Goal: Information Seeking & Learning: Learn about a topic

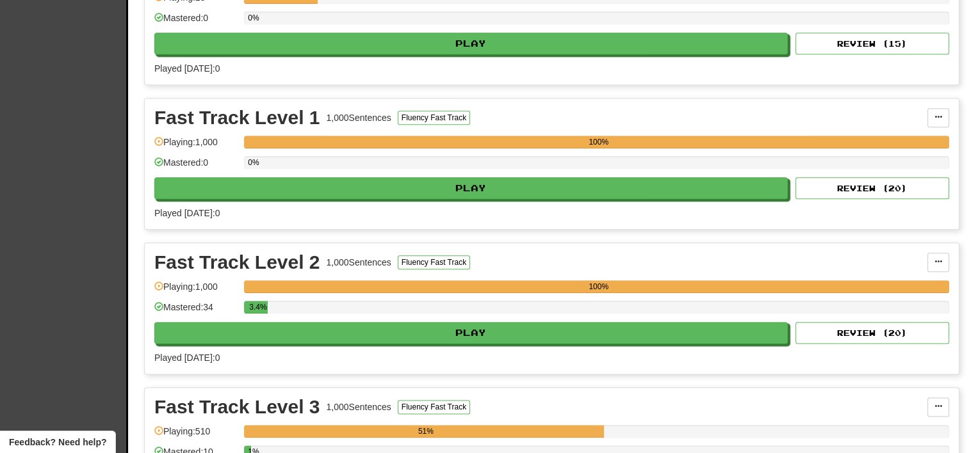
scroll to position [1516, 0]
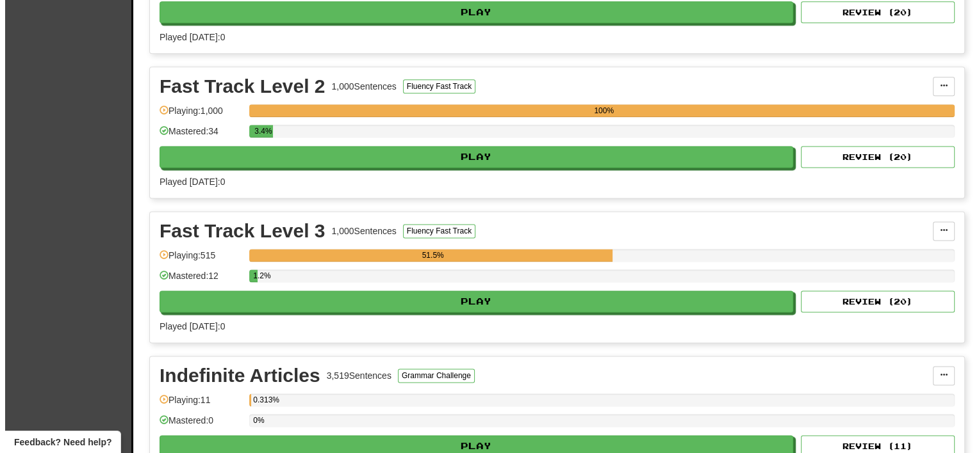
scroll to position [1673, 0]
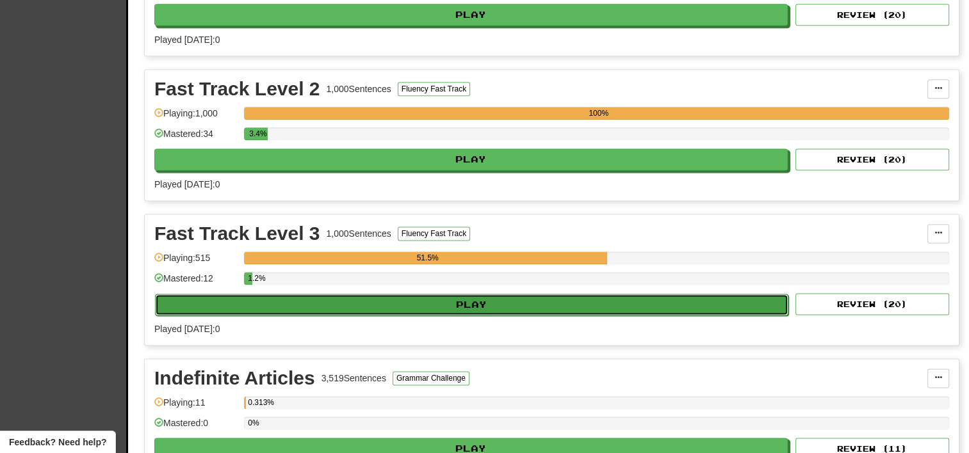
click at [346, 302] on button "Play" at bounding box center [471, 305] width 633 height 22
select select "**"
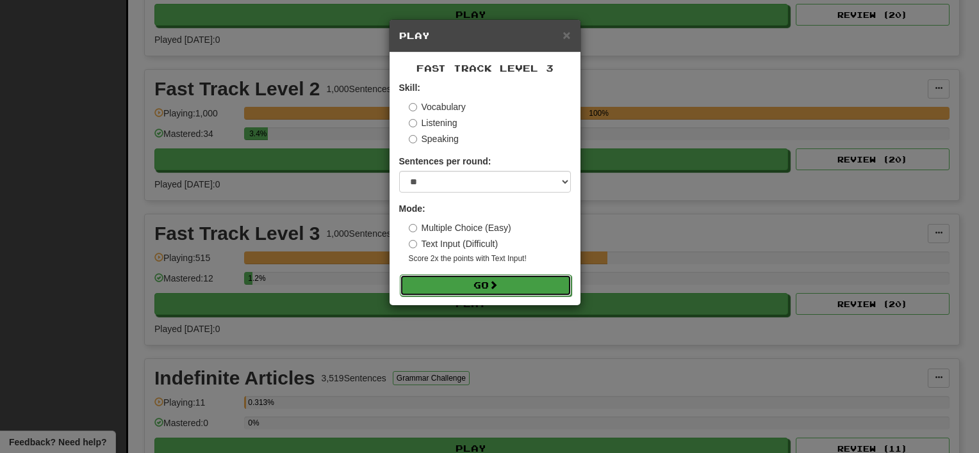
click at [449, 282] on button "Go" at bounding box center [486, 286] width 172 height 22
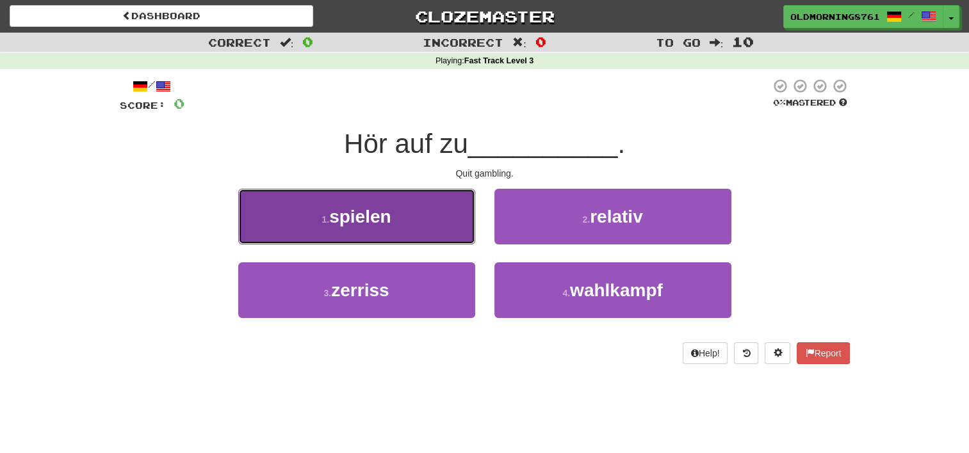
click at [364, 202] on button "1 . spielen" at bounding box center [356, 217] width 237 height 56
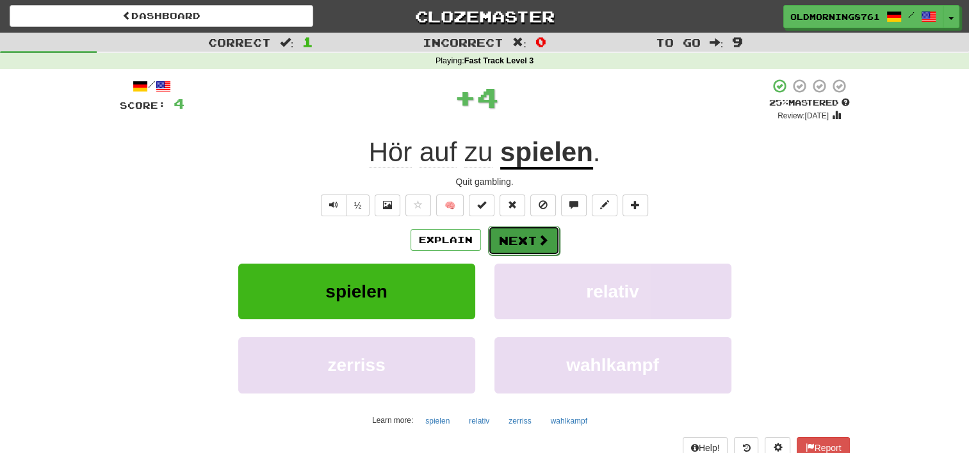
click at [512, 252] on button "Next" at bounding box center [524, 240] width 72 height 29
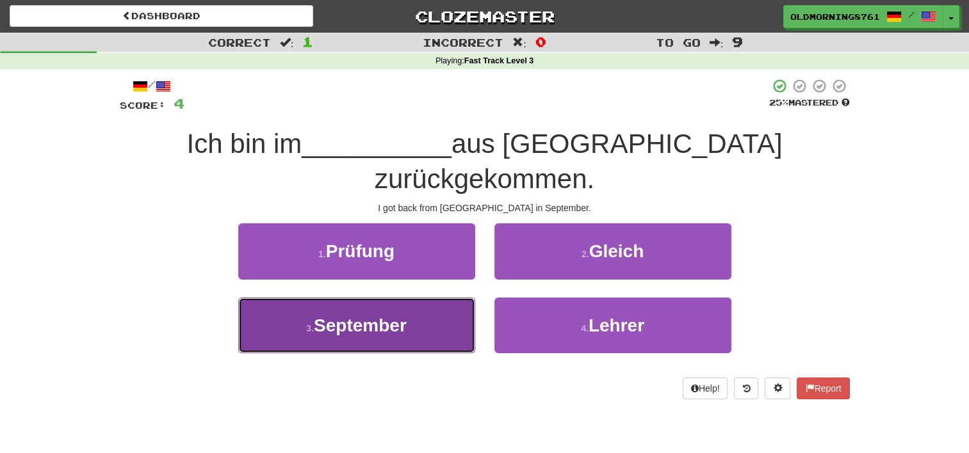
click at [435, 304] on button "3 . September" at bounding box center [356, 326] width 237 height 56
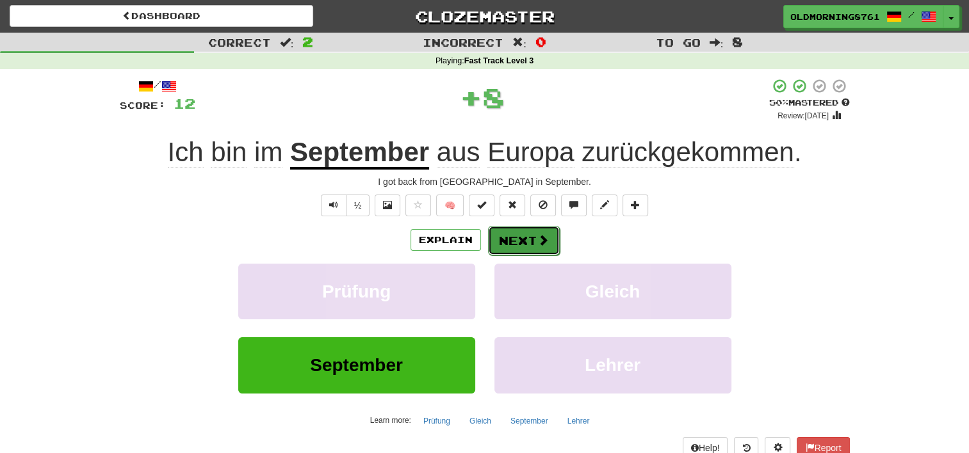
click at [544, 234] on span at bounding box center [543, 240] width 12 height 12
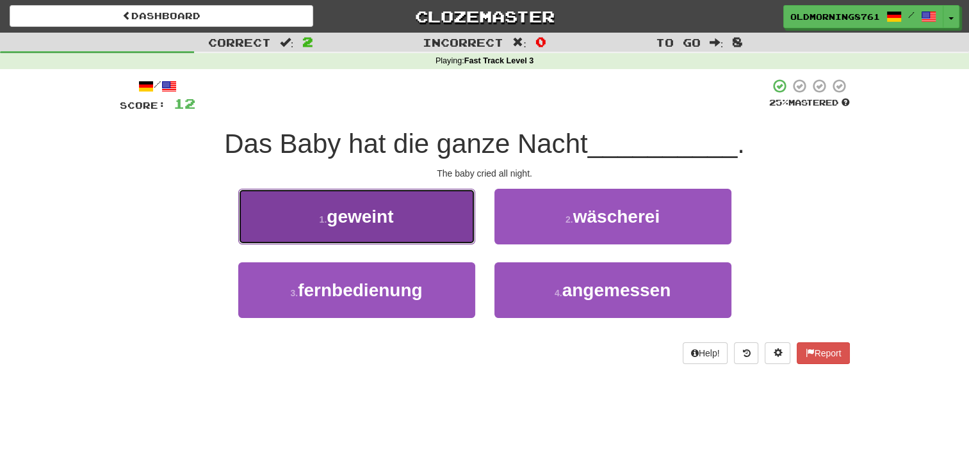
click at [420, 218] on button "1 . geweint" at bounding box center [356, 217] width 237 height 56
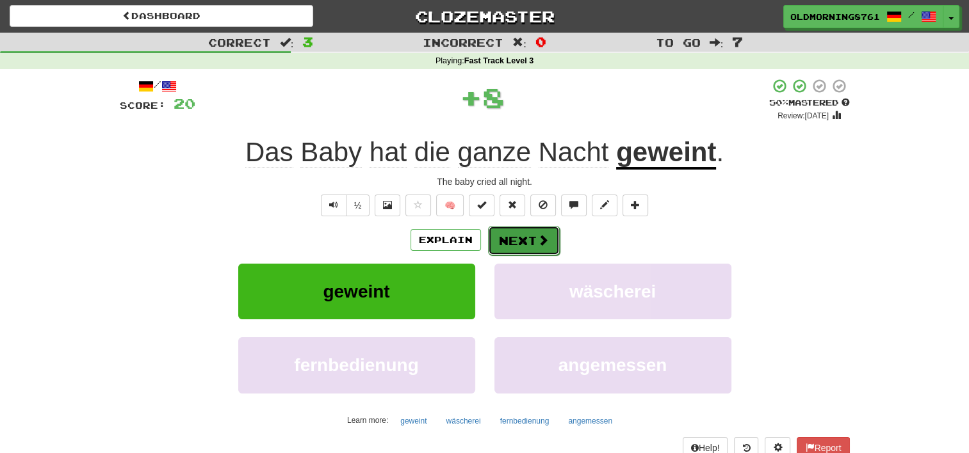
click at [507, 243] on button "Next" at bounding box center [524, 240] width 72 height 29
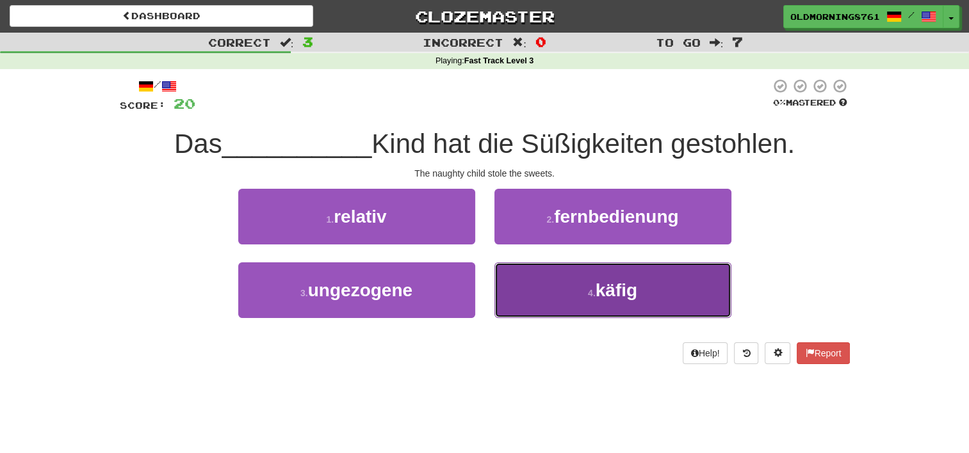
click at [553, 307] on button "4 . käfig" at bounding box center [612, 291] width 237 height 56
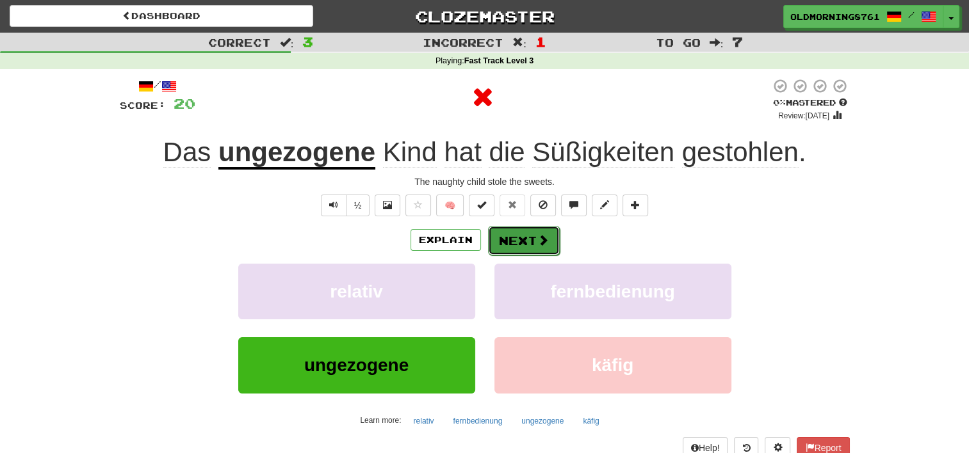
click at [520, 236] on button "Next" at bounding box center [524, 240] width 72 height 29
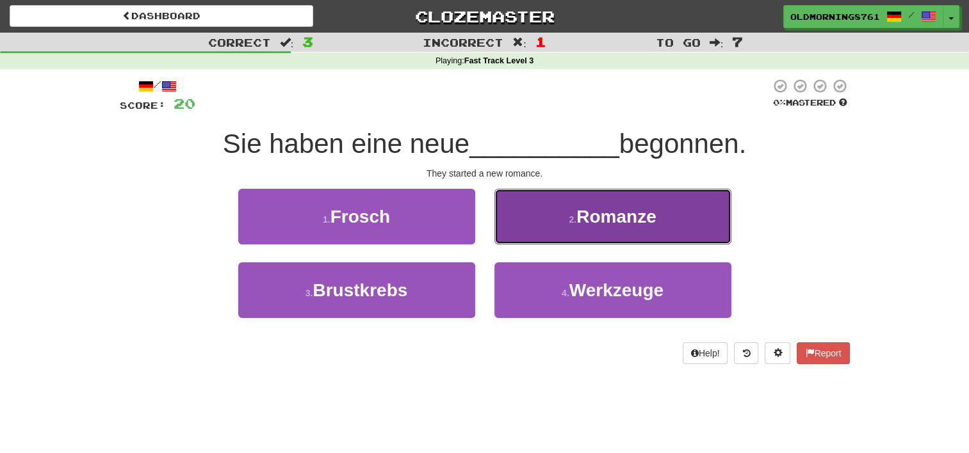
click at [518, 207] on button "2 . Romanze" at bounding box center [612, 217] width 237 height 56
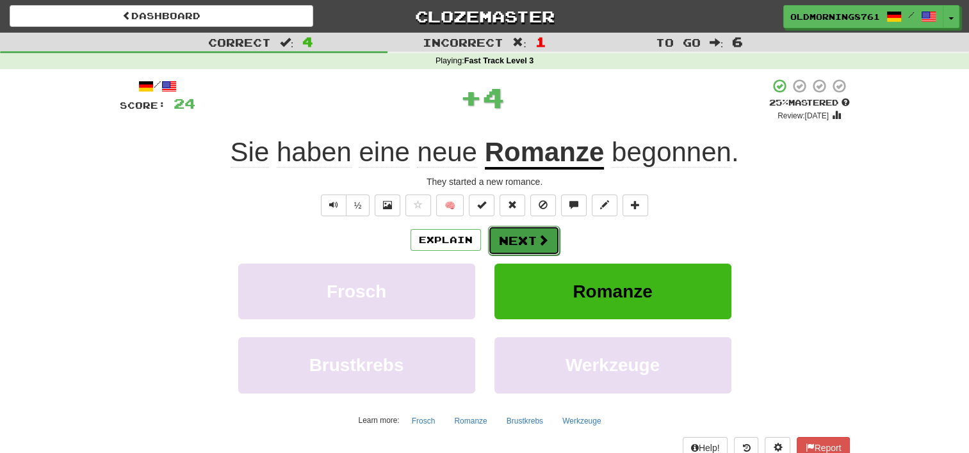
click at [523, 233] on button "Next" at bounding box center [524, 240] width 72 height 29
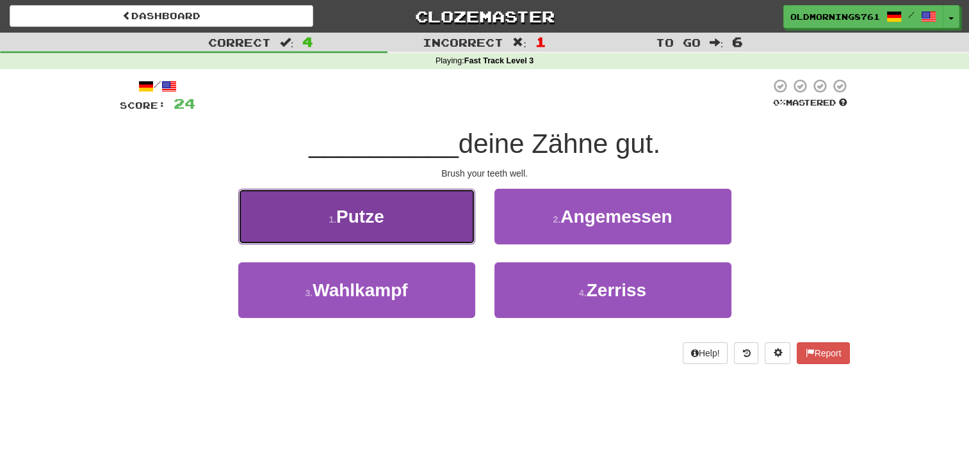
click at [428, 208] on button "1 . Putze" at bounding box center [356, 217] width 237 height 56
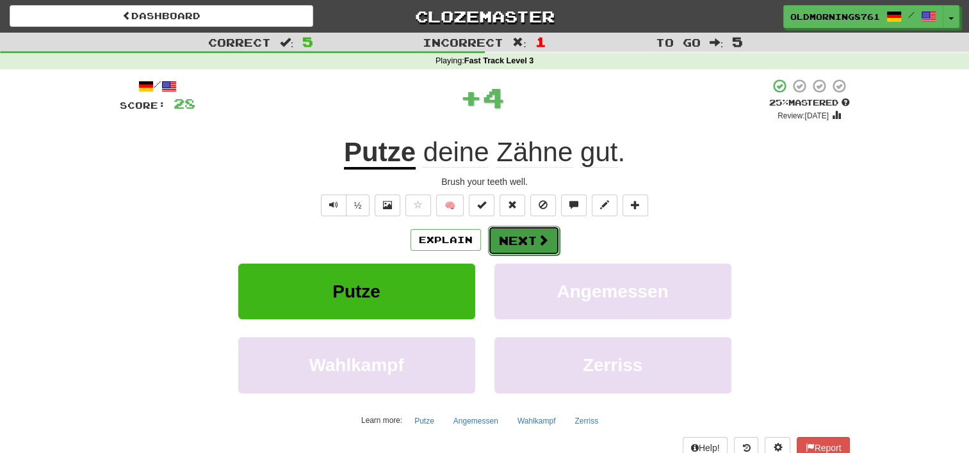
click at [511, 240] on button "Next" at bounding box center [524, 240] width 72 height 29
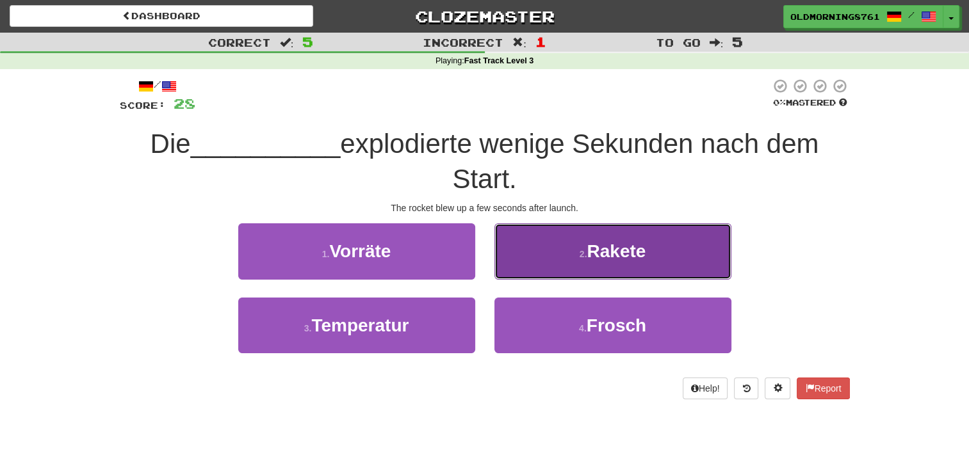
click at [520, 241] on button "2 . Rakete" at bounding box center [612, 251] width 237 height 56
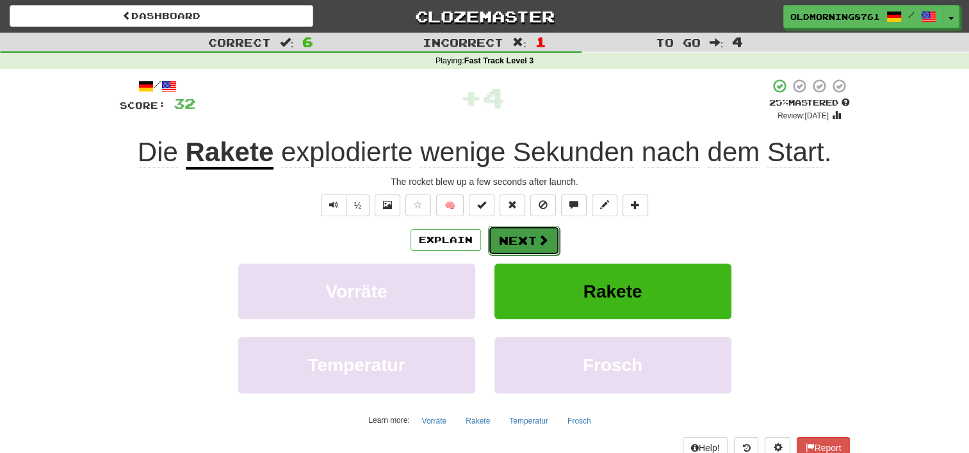
click at [519, 237] on button "Next" at bounding box center [524, 240] width 72 height 29
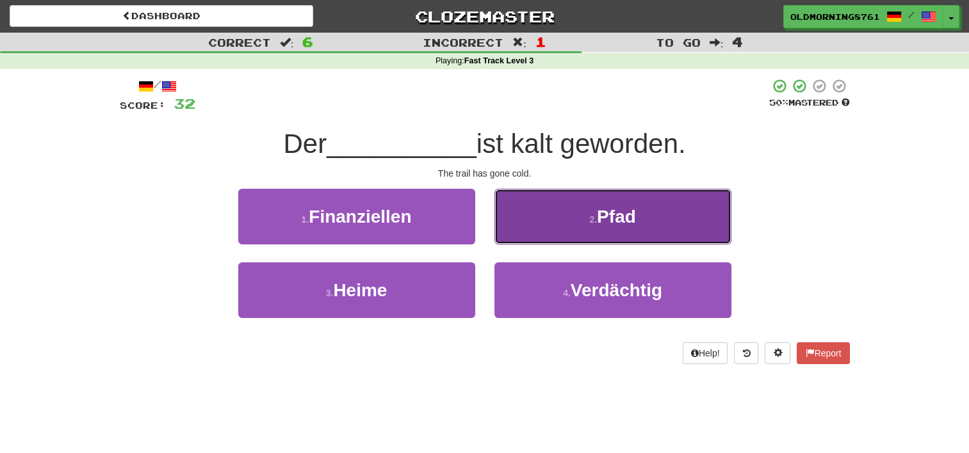
click at [530, 207] on button "2 . Pfad" at bounding box center [612, 217] width 237 height 56
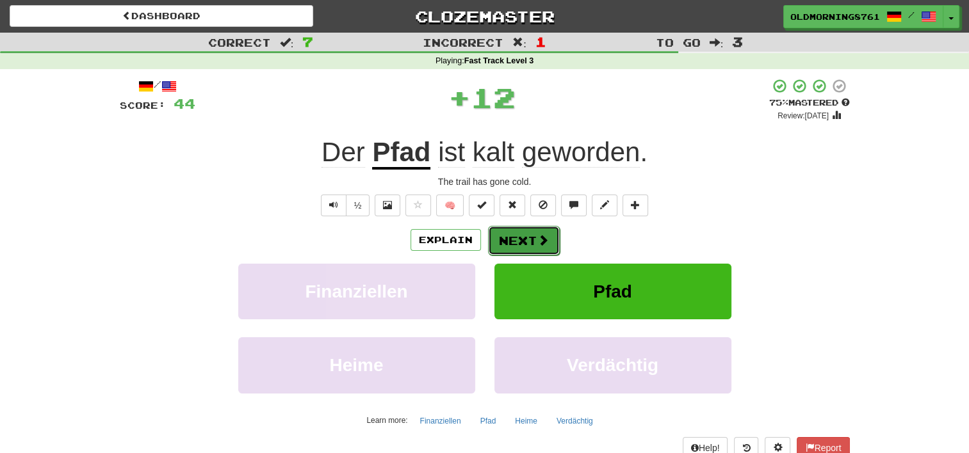
click at [526, 231] on button "Next" at bounding box center [524, 240] width 72 height 29
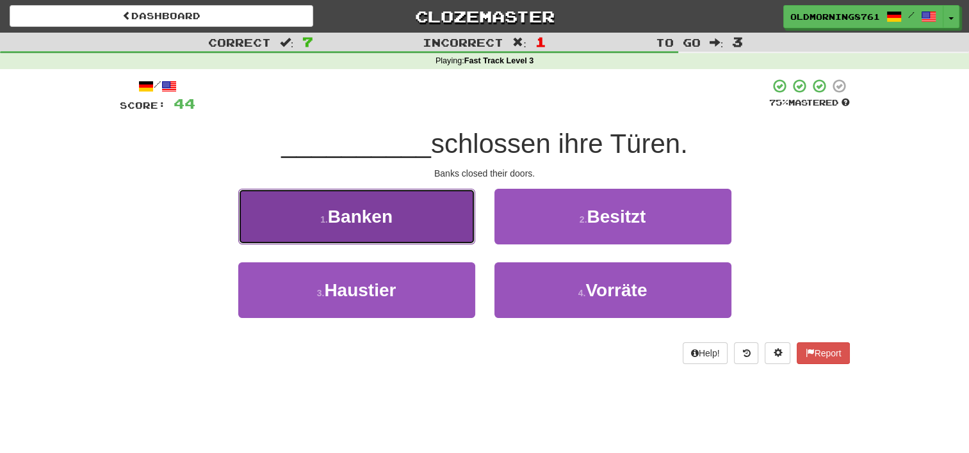
click at [446, 191] on button "1 . Banken" at bounding box center [356, 217] width 237 height 56
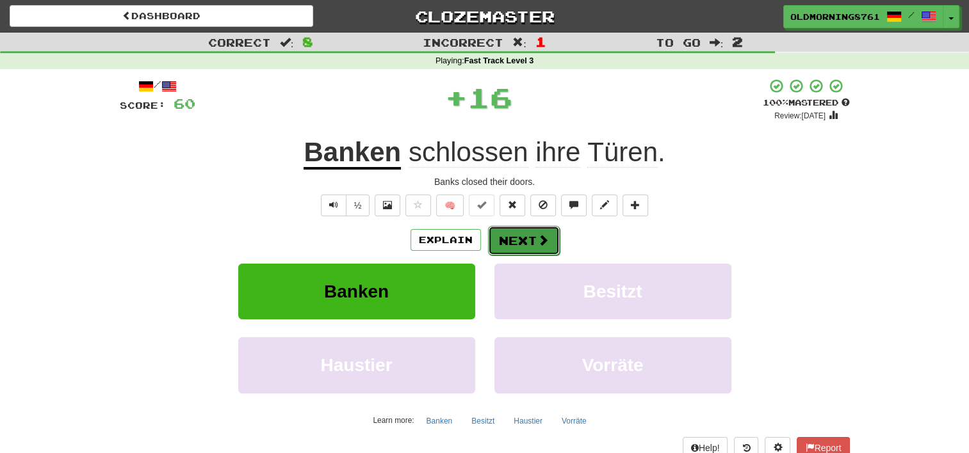
click at [523, 247] on button "Next" at bounding box center [524, 240] width 72 height 29
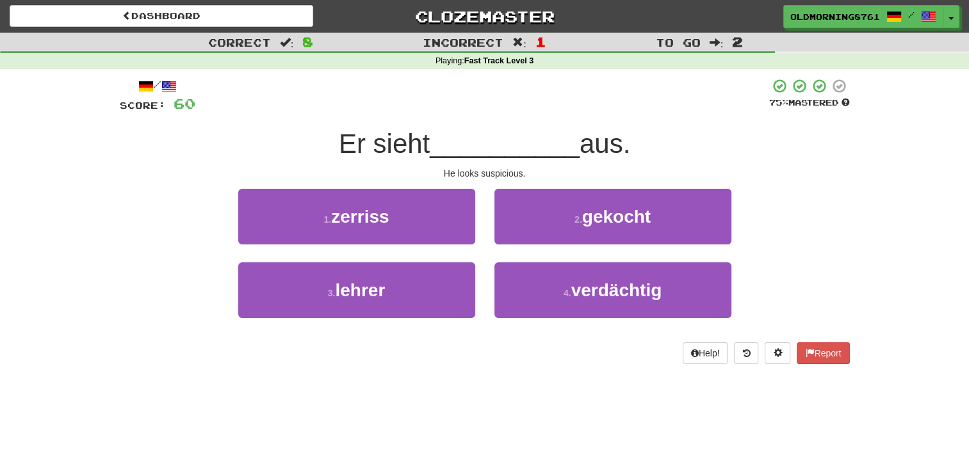
click at [562, 319] on div "4 . verdächtig" at bounding box center [613, 300] width 256 height 74
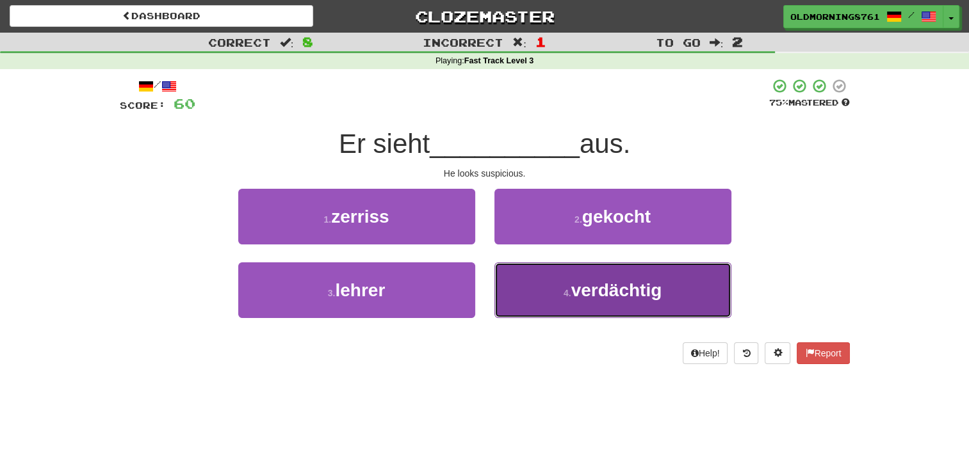
click at [558, 311] on button "4 . verdächtig" at bounding box center [612, 291] width 237 height 56
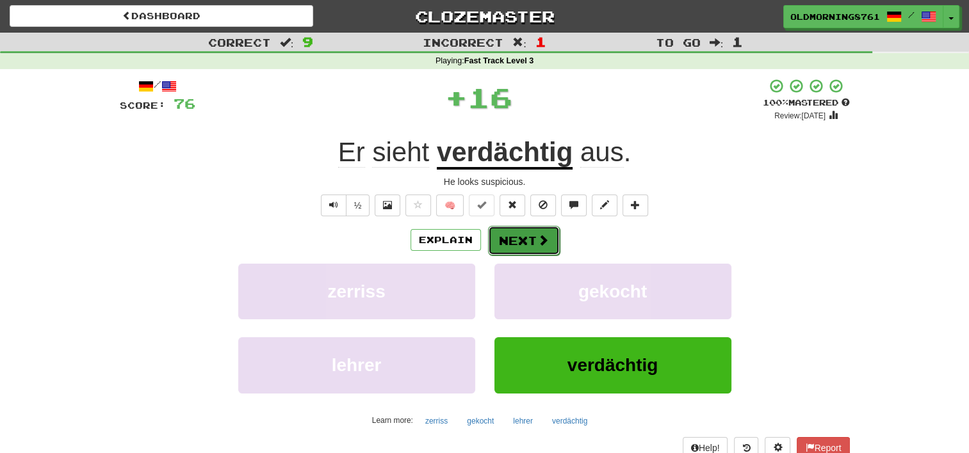
click at [514, 241] on button "Next" at bounding box center [524, 240] width 72 height 29
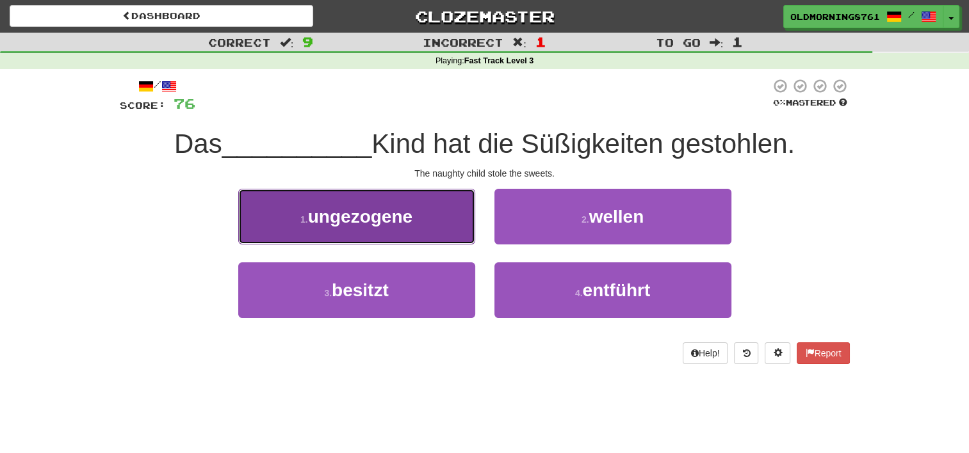
click at [441, 226] on button "1 . ungezogene" at bounding box center [356, 217] width 237 height 56
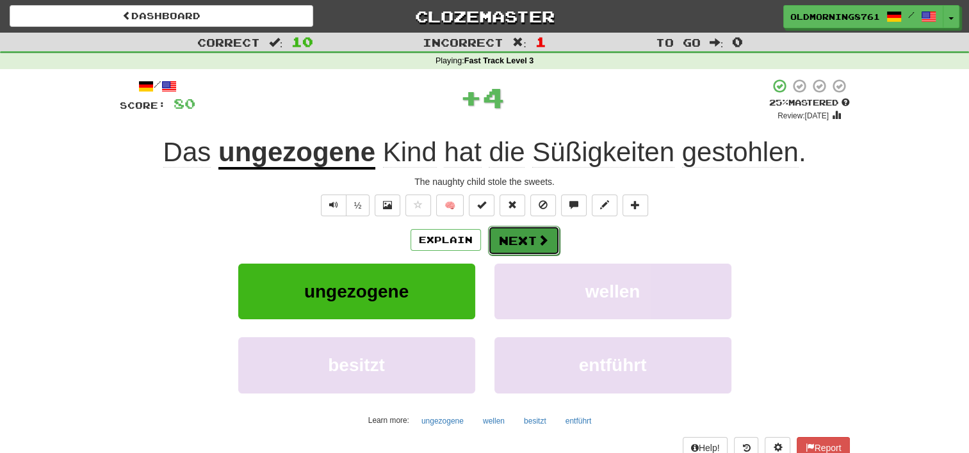
click at [512, 244] on button "Next" at bounding box center [524, 240] width 72 height 29
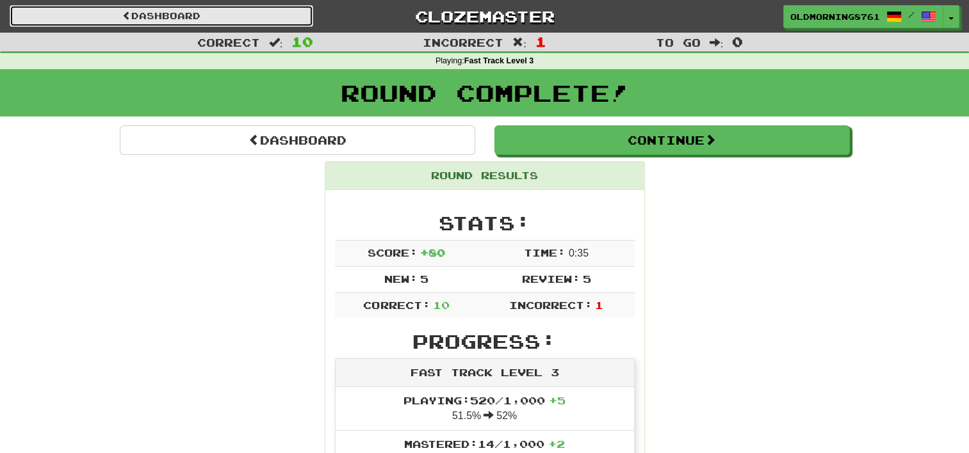
click at [241, 10] on link "Dashboard" at bounding box center [162, 16] width 304 height 22
